Goal: Task Accomplishment & Management: Use online tool/utility

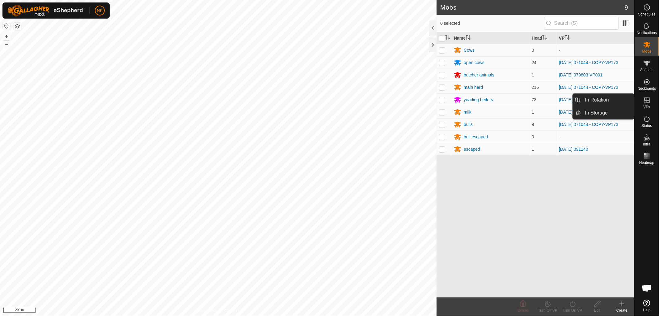
click at [650, 106] on span "VPs" at bounding box center [647, 107] width 7 height 4
click at [603, 99] on link "In Rotation" at bounding box center [608, 100] width 53 height 12
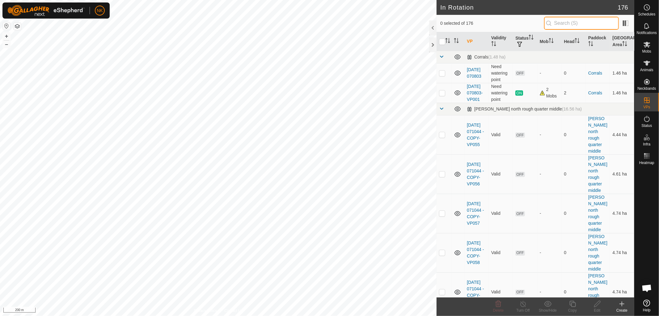
click at [566, 20] on input "text" at bounding box center [581, 23] width 75 height 13
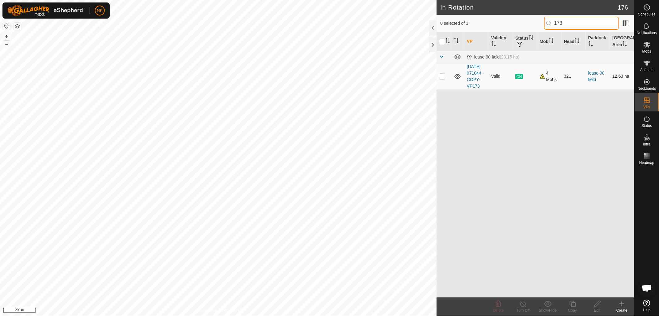
type input "173"
click at [444, 79] on p-checkbox at bounding box center [442, 76] width 6 height 5
checkbox input "true"
click at [573, 303] on icon at bounding box center [573, 303] width 8 height 7
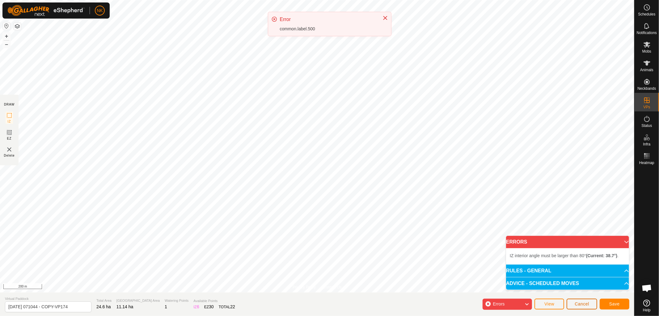
click at [581, 302] on span "Cancel" at bounding box center [582, 303] width 15 height 5
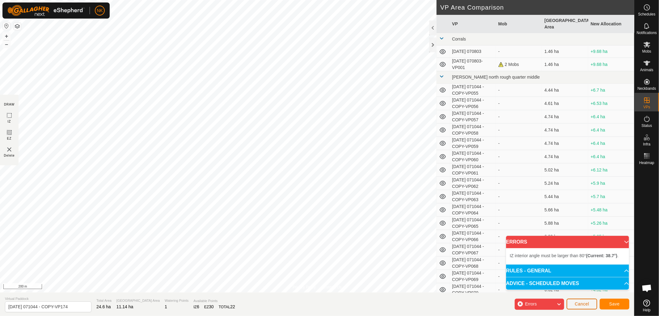
click at [586, 298] on button "Cancel" at bounding box center [582, 303] width 31 height 11
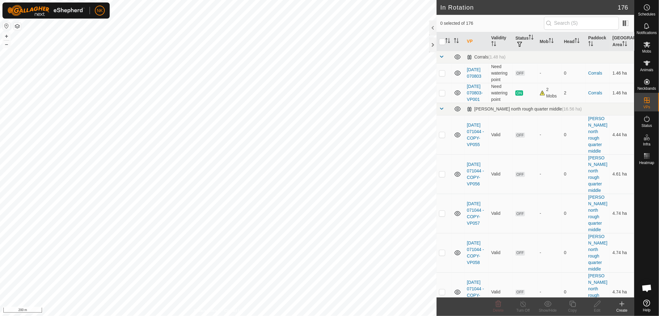
click at [622, 304] on icon at bounding box center [622, 303] width 7 height 7
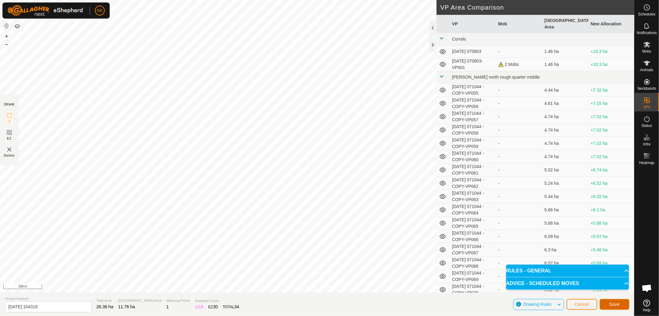
click at [614, 304] on span "Save" at bounding box center [615, 303] width 11 height 5
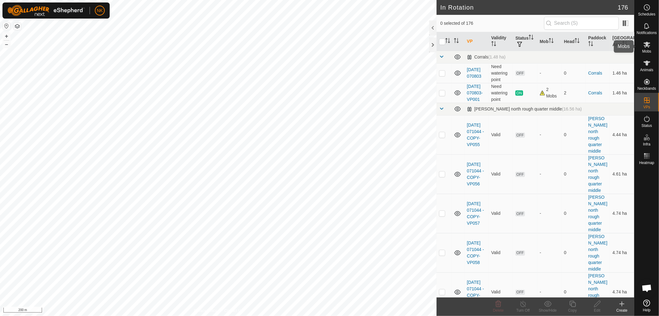
click at [650, 46] on icon at bounding box center [647, 44] width 7 height 7
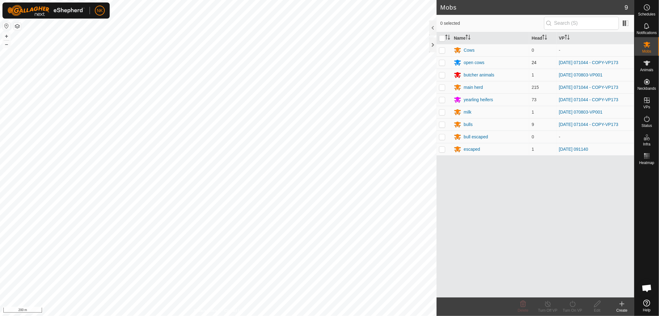
click at [443, 62] on p-checkbox at bounding box center [442, 62] width 6 height 5
checkbox input "true"
click at [440, 87] on p-checkbox at bounding box center [442, 87] width 6 height 5
checkbox input "true"
click at [440, 99] on p-checkbox at bounding box center [442, 99] width 6 height 5
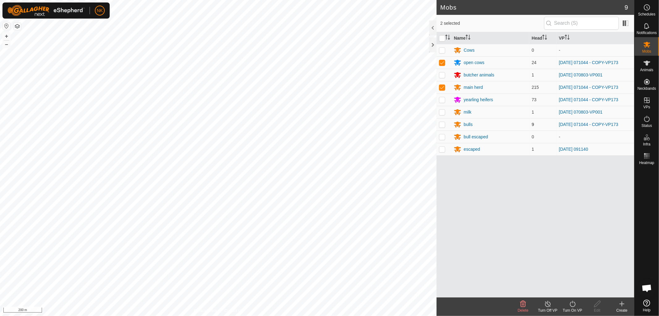
checkbox input "true"
click at [443, 127] on p-tablecheckbox at bounding box center [442, 124] width 6 height 5
checkbox input "true"
click at [573, 307] on div "Turn On VP" at bounding box center [572, 310] width 25 height 6
click at [573, 290] on link "Now" at bounding box center [591, 290] width 61 height 12
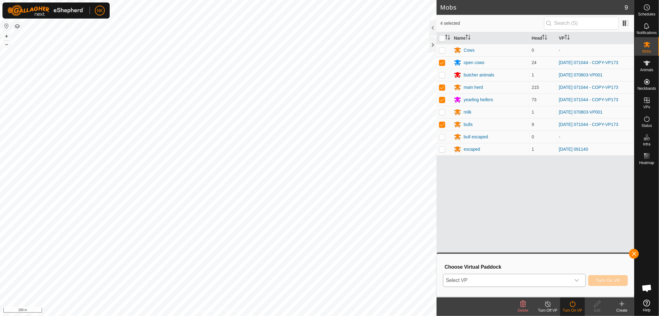
click at [546, 280] on span "Select VP" at bounding box center [507, 280] width 127 height 12
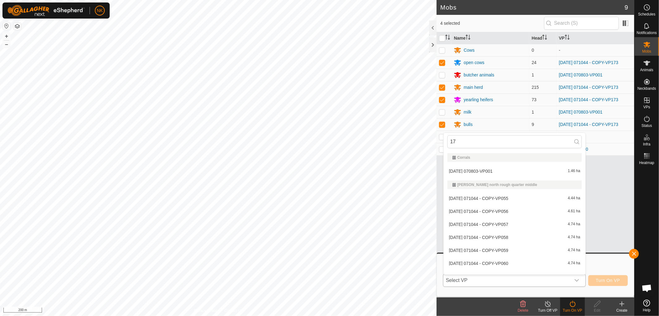
type input "174"
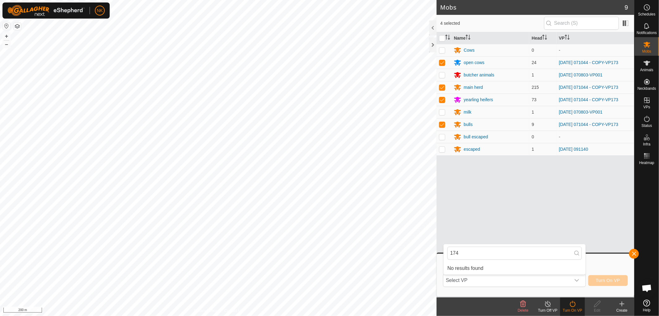
click at [362, 256] on body "NK Schedules Notifications Mobs Animals Neckbands VPs Status Infra Heatmap Help…" at bounding box center [329, 158] width 659 height 316
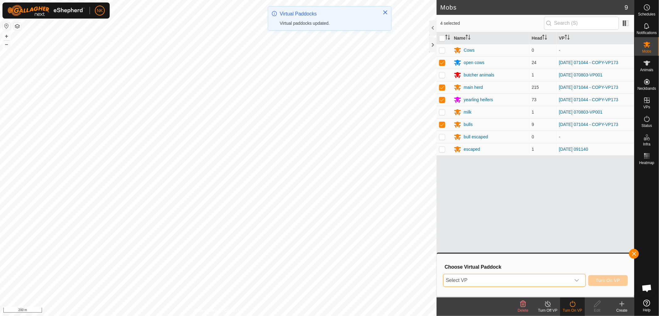
click at [477, 279] on span "Select VP" at bounding box center [507, 280] width 127 height 12
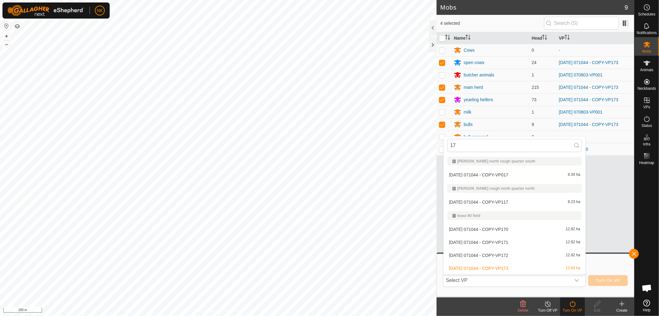
type input "174"
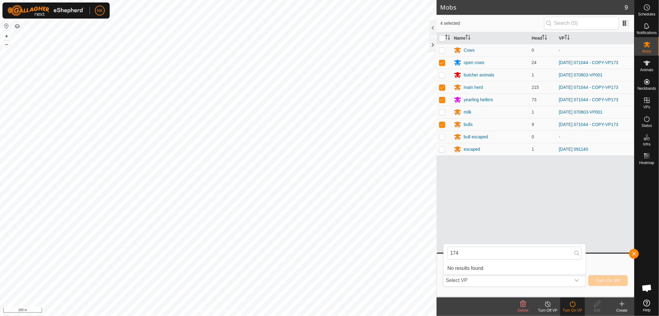
click at [436, 253] on body "NK Schedules Notifications Mobs Animals Neckbands VPs Status Infra Heatmap Help…" at bounding box center [329, 158] width 659 height 316
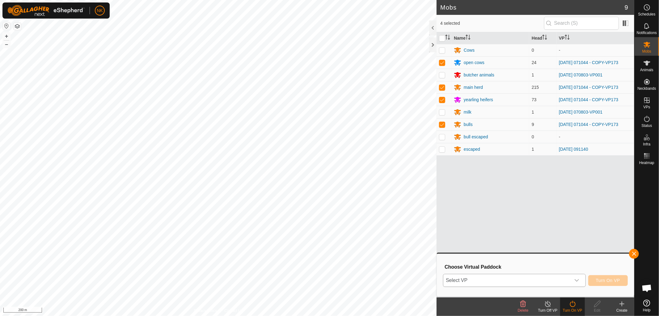
click at [566, 282] on span "Select VP" at bounding box center [507, 280] width 127 height 12
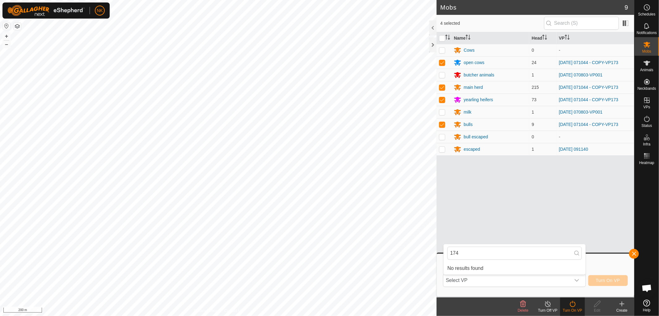
click at [432, 250] on body "NK Schedules Notifications Mobs Animals Neckbands VPs Status Infra Heatmap Help…" at bounding box center [329, 158] width 659 height 316
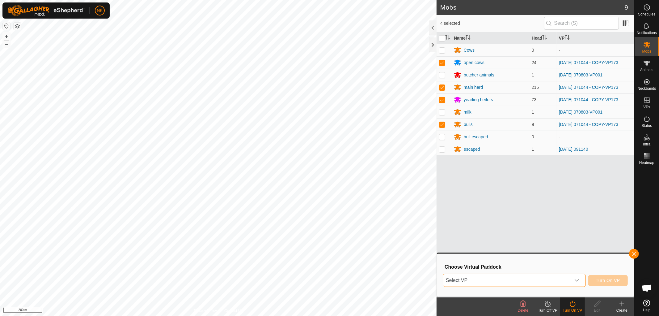
click at [465, 279] on span "Select VP" at bounding box center [507, 280] width 127 height 12
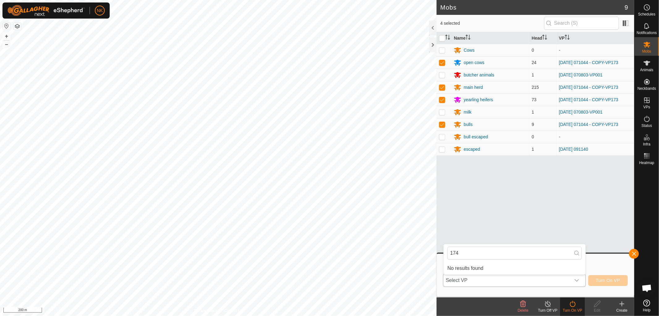
click at [470, 280] on span "Select VP" at bounding box center [507, 280] width 127 height 12
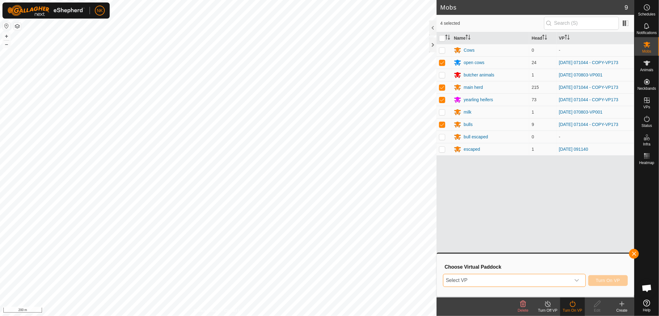
click at [476, 279] on span "Select VP" at bounding box center [507, 280] width 127 height 12
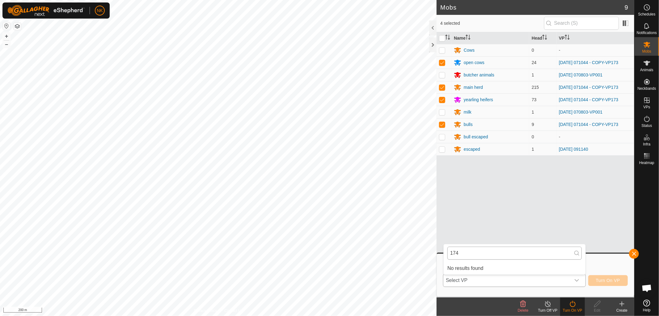
click at [344, 260] on body "NK Schedules Notifications Mobs Animals Neckbands VPs Status Infra Heatmap Help…" at bounding box center [329, 158] width 659 height 316
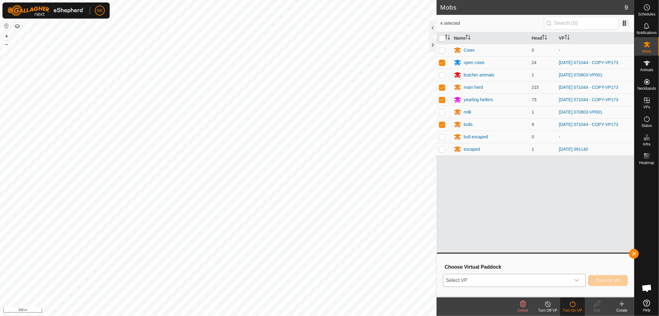
click at [468, 279] on span "Select VP" at bounding box center [507, 280] width 127 height 12
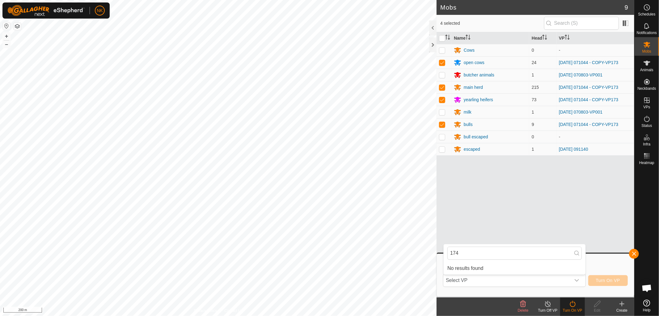
click at [417, 252] on body "NK Schedules Notifications Mobs Animals Neckbands VPs Status Infra Heatmap Help…" at bounding box center [329, 158] width 659 height 316
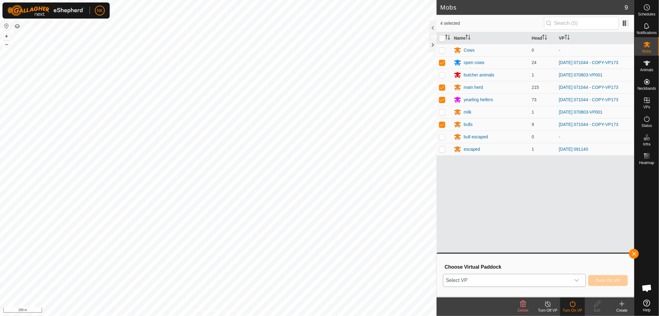
click at [506, 286] on p-select "Select VP" at bounding box center [514, 280] width 143 height 13
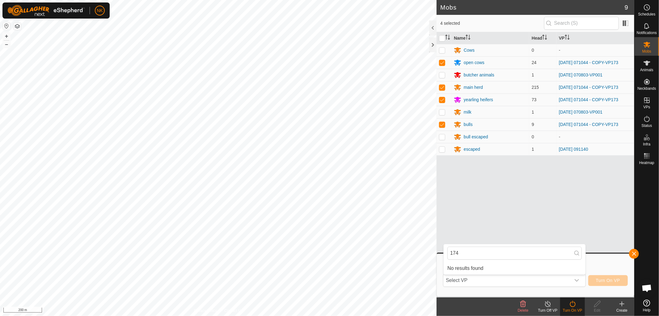
click at [576, 253] on icon at bounding box center [577, 252] width 5 height 5
drag, startPoint x: 462, startPoint y: 259, endPoint x: 444, endPoint y: 255, distance: 18.1
click at [444, 255] on div "174" at bounding box center [515, 253] width 142 height 18
click at [470, 254] on input "174" at bounding box center [515, 252] width 134 height 13
click at [471, 251] on input "174" at bounding box center [515, 252] width 134 height 13
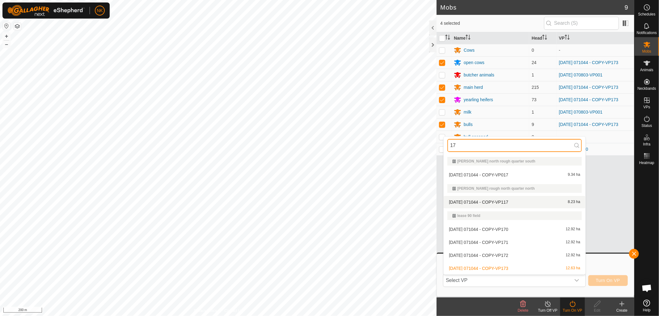
type input "1"
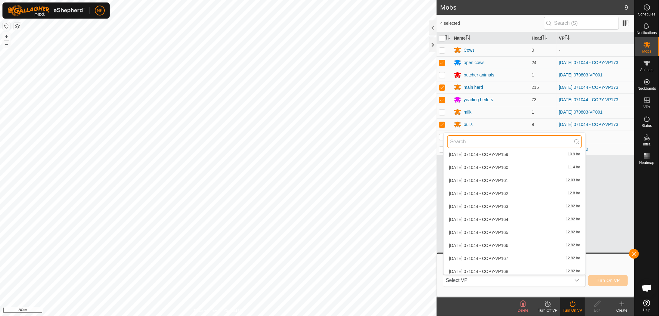
scroll to position [2257, 0]
click at [463, 269] on li "[DATE] 104318 11.76 ha" at bounding box center [515, 270] width 142 height 12
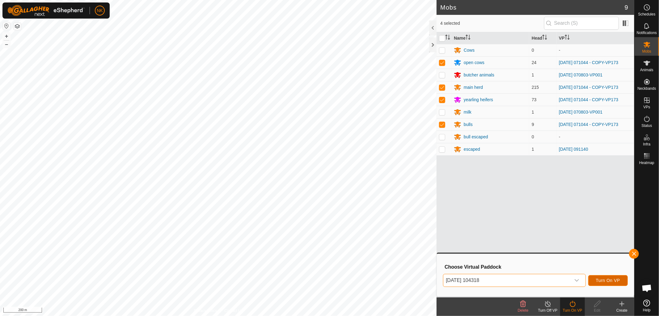
click at [612, 279] on span "Turn On VP" at bounding box center [608, 280] width 24 height 5
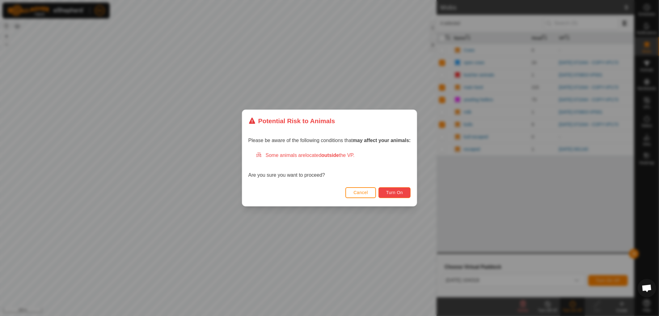
click at [402, 193] on span "Turn On" at bounding box center [394, 192] width 17 height 5
